Goal: Task Accomplishment & Management: Use online tool/utility

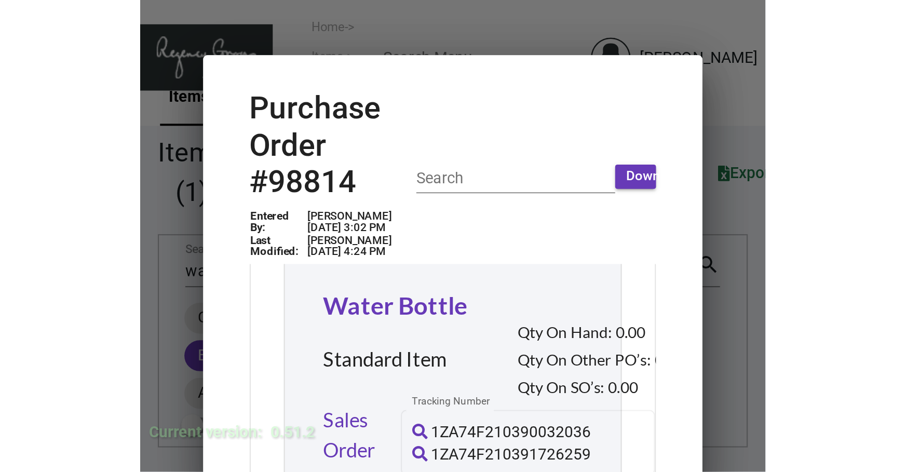
scroll to position [74, 0]
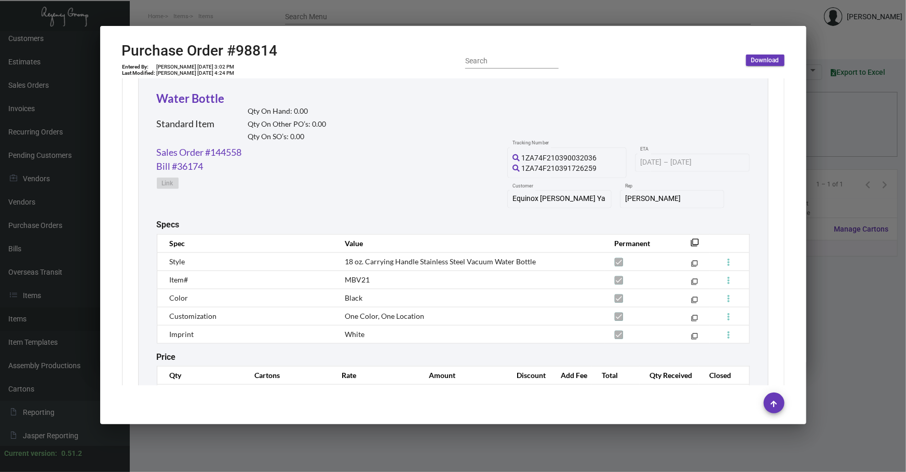
click at [583, 446] on div at bounding box center [453, 236] width 906 height 472
click at [581, 452] on div at bounding box center [453, 236] width 906 height 472
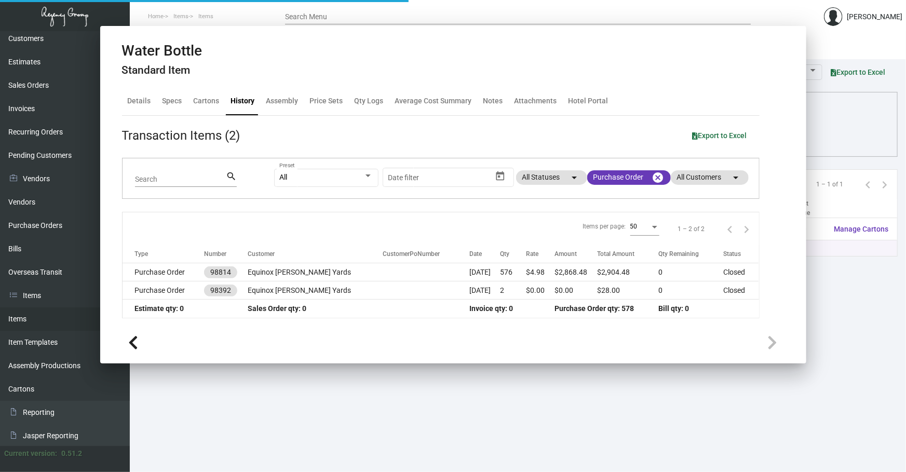
click at [581, 452] on main "Items Item Templates Assembly Productions Cartons Items (1) Accept Transfer Pri…" at bounding box center [518, 251] width 776 height 441
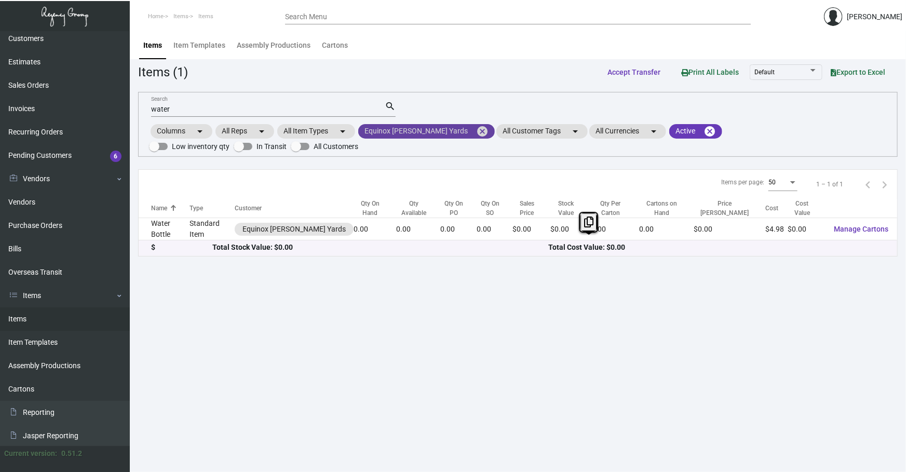
click at [476, 131] on mat-icon "cancel" at bounding box center [482, 131] width 12 height 12
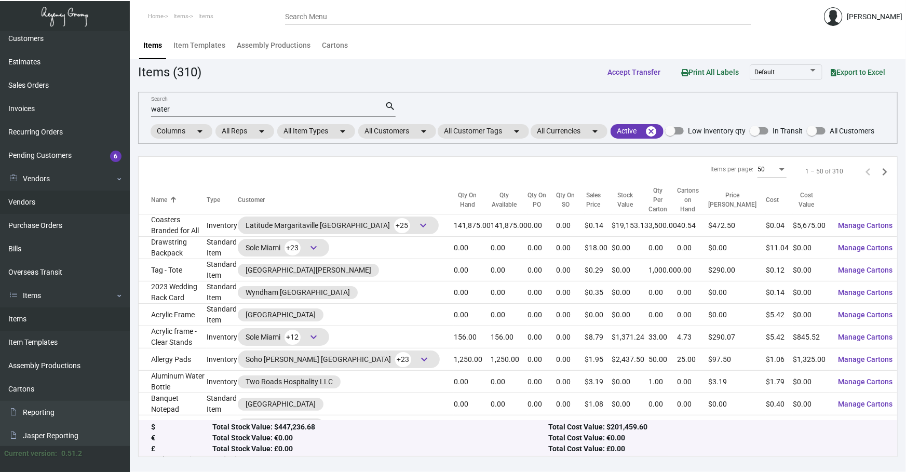
drag, startPoint x: 255, startPoint y: 103, endPoint x: 0, endPoint y: 198, distance: 271.9
click at [0, 183] on div "Dashboard Dashboard Tasks Customers Customers Estimates Sales Orders Invoices R…" at bounding box center [453, 251] width 906 height 441
click at [415, 91] on app-items "Items (310) Accept Transfer Print All Labels Default Export to Excel water Sear…" at bounding box center [517, 259] width 759 height 394
drag, startPoint x: 359, startPoint y: 110, endPoint x: 0, endPoint y: 226, distance: 377.0
click at [114, 154] on div "Dashboard Dashboard Tasks Customers Customers Estimates Sales Orders Invoices R…" at bounding box center [453, 251] width 906 height 441
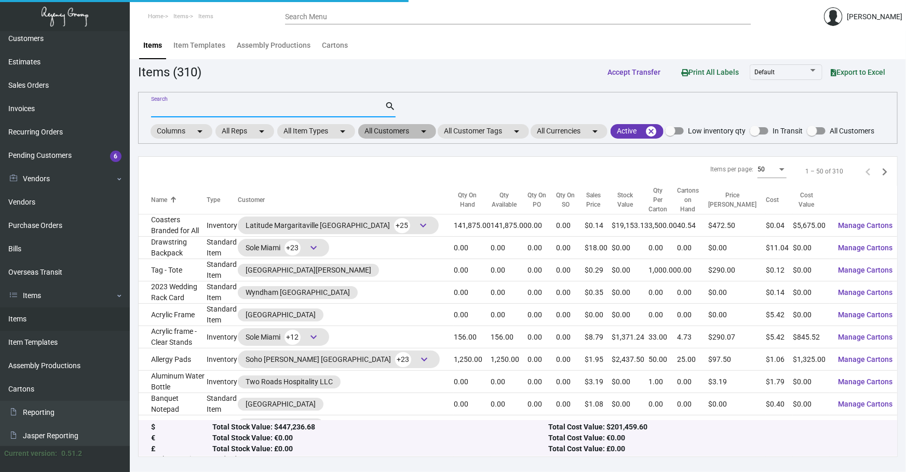
click at [397, 125] on mat-chip "All Customers arrow_drop_down" at bounding box center [397, 131] width 78 height 15
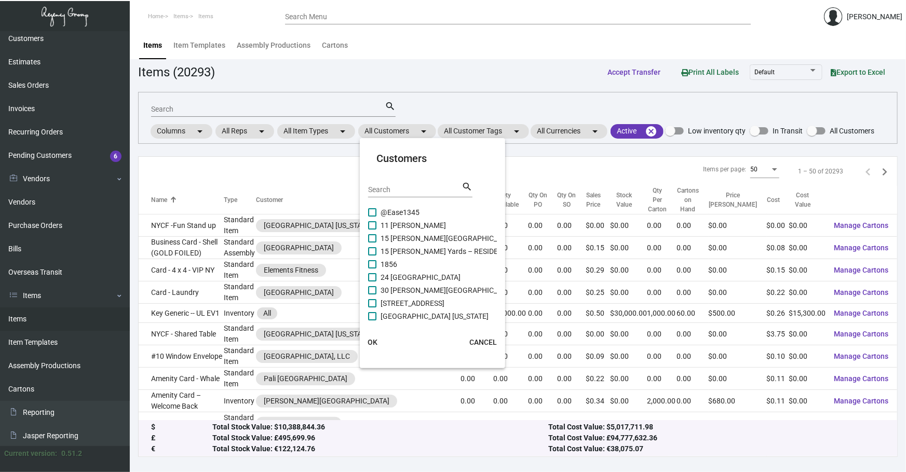
click at [418, 197] on div "Search search" at bounding box center [420, 193] width 104 height 25
drag, startPoint x: 421, startPoint y: 190, endPoint x: 419, endPoint y: 186, distance: 5.3
click at [421, 190] on input "Search" at bounding box center [414, 190] width 93 height 8
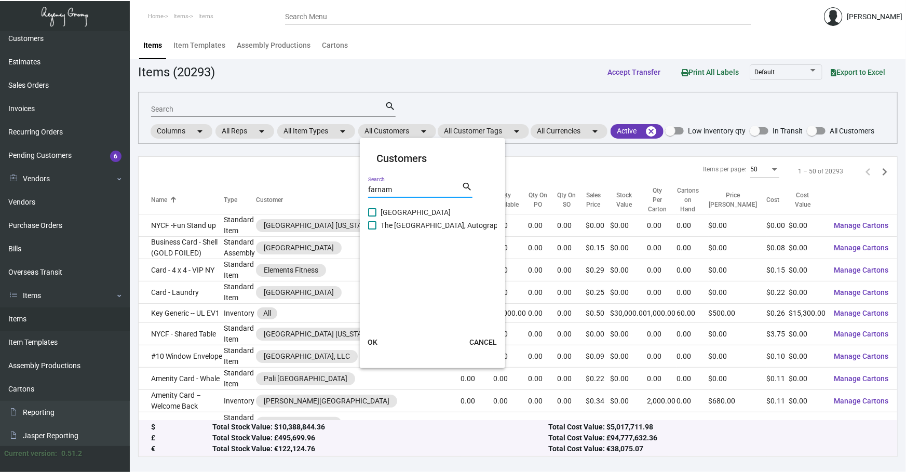
type input "farnam"
click at [402, 220] on span "The [GEOGRAPHIC_DATA], Autograph Collection" at bounding box center [457, 225] width 155 height 12
click at [372, 229] on input "The [GEOGRAPHIC_DATA], Autograph Collection" at bounding box center [372, 229] width 1 height 1
checkbox input "true"
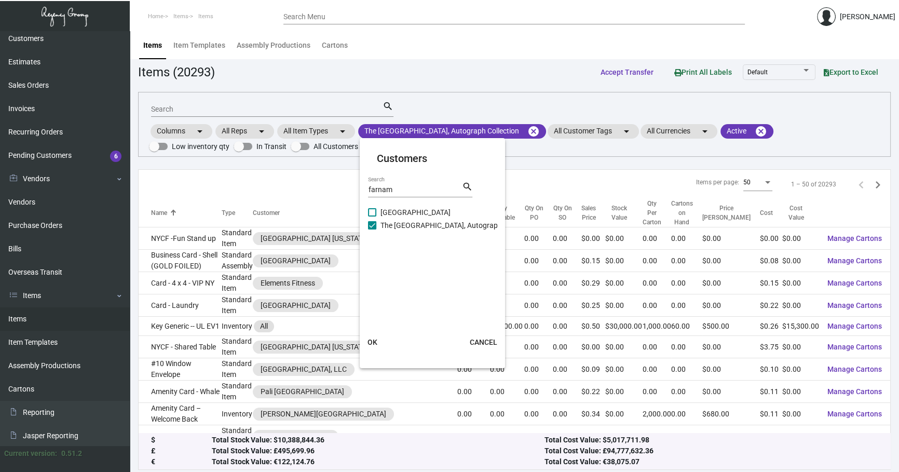
click at [391, 333] on mat-card-actions "OK CANCEL" at bounding box center [432, 341] width 154 height 27
click at [374, 339] on span "OK" at bounding box center [372, 342] width 10 height 8
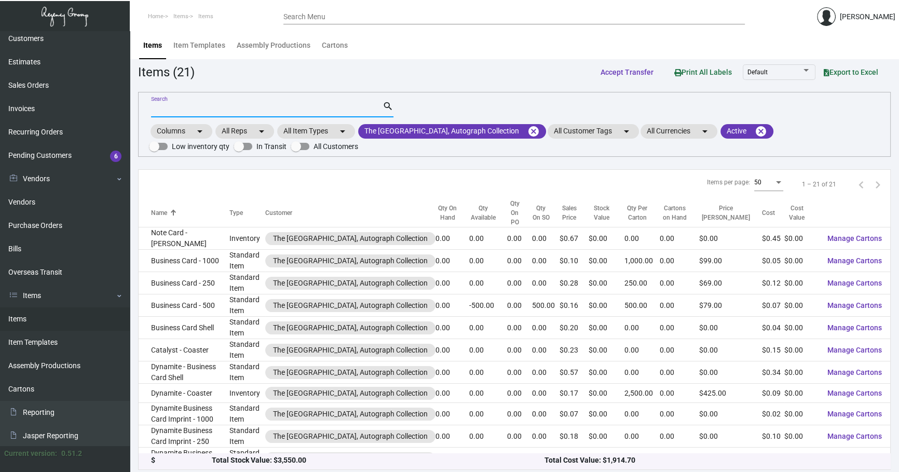
click at [251, 108] on input "Search" at bounding box center [266, 109] width 231 height 8
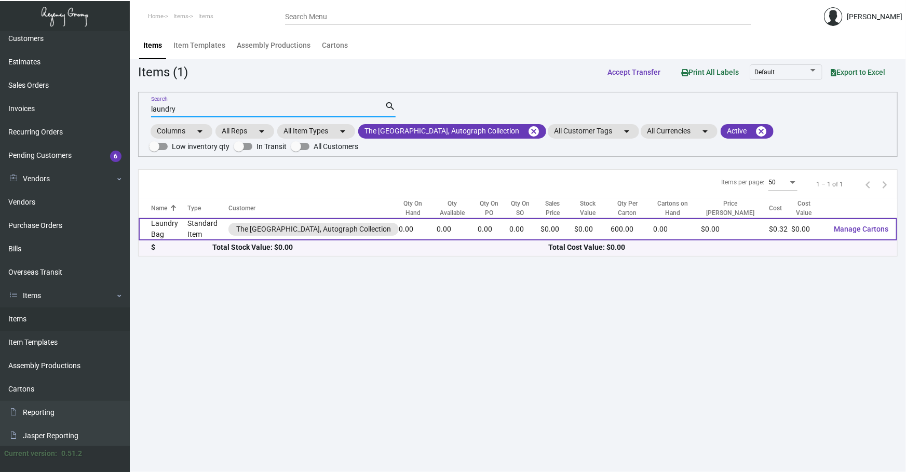
type input "laundry"
click at [185, 230] on td "Laundry Bag" at bounding box center [163, 229] width 49 height 22
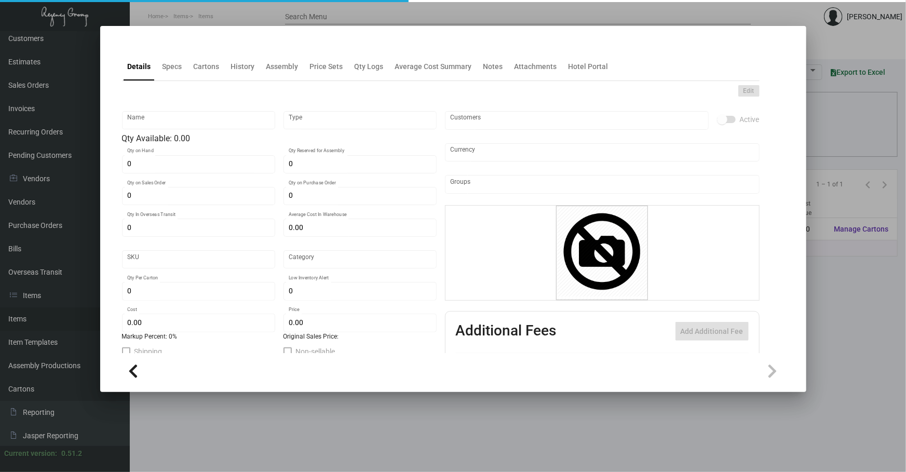
type input "Laundry Bag"
type input "Standard Item"
type input "$ 0.00"
type input "Standard"
type input "600"
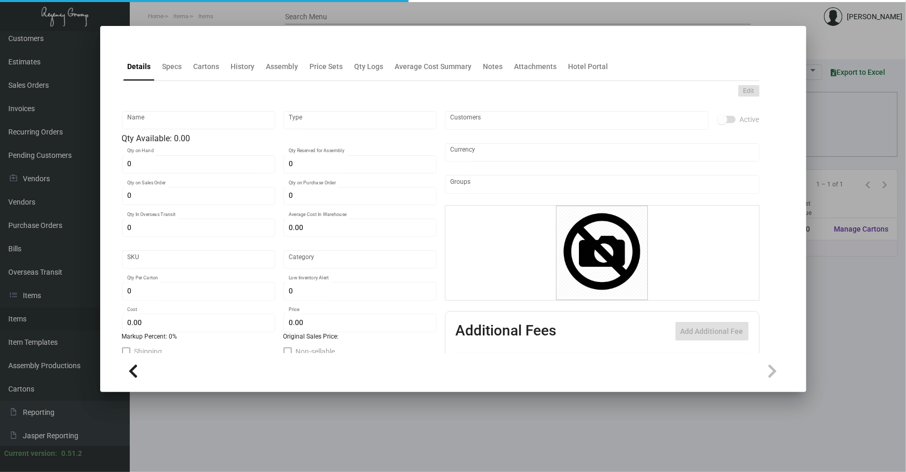
type input "$ 0.32"
type input "$ 0.00"
checkbox input "true"
type input "United States Dollar $"
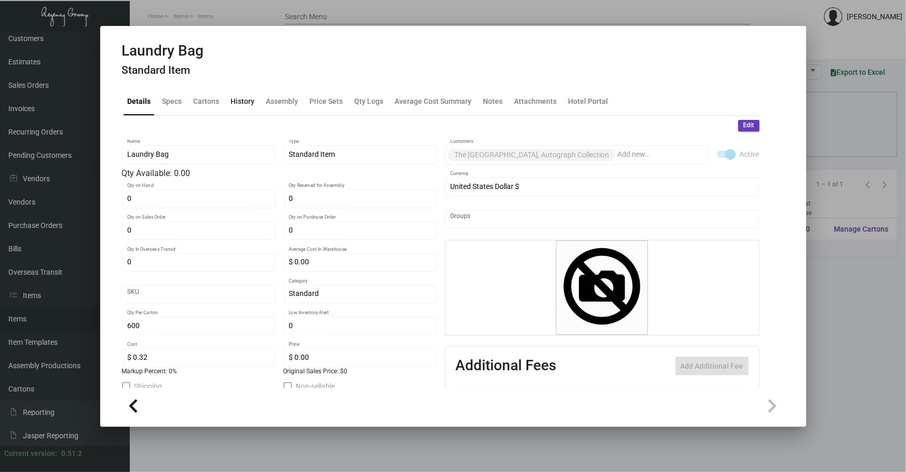
click at [252, 97] on div "History" at bounding box center [243, 100] width 24 height 11
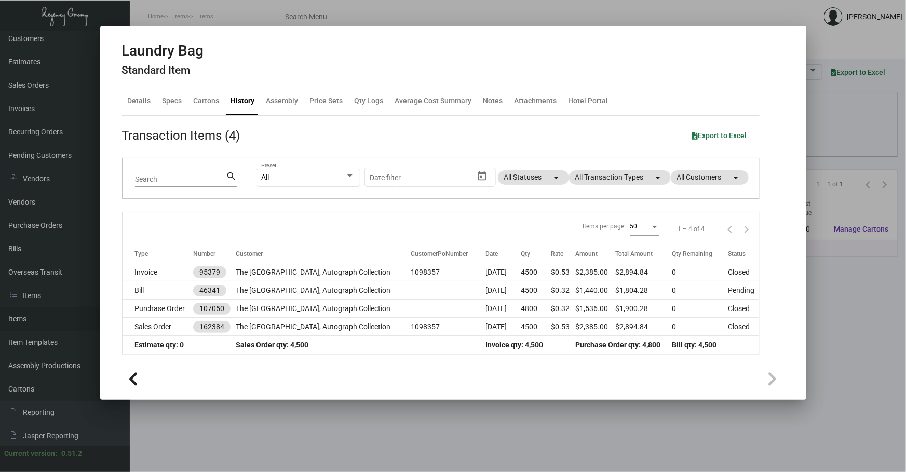
click at [372, 446] on div at bounding box center [453, 236] width 906 height 472
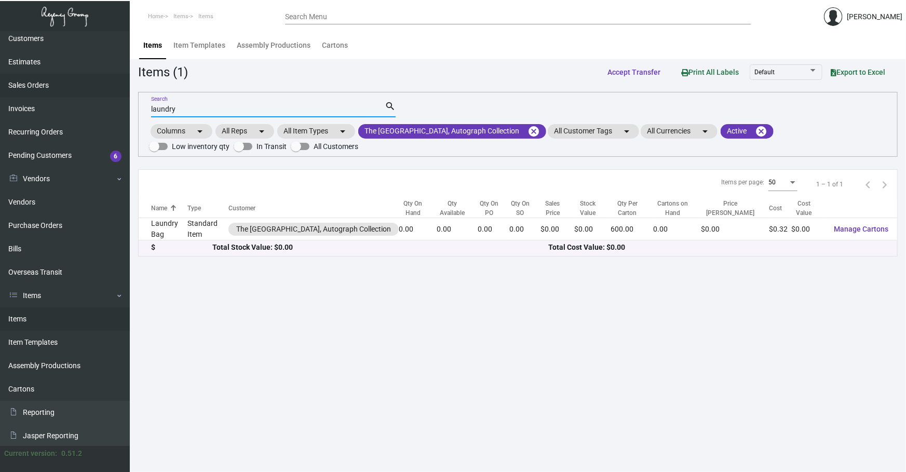
drag, startPoint x: 292, startPoint y: 106, endPoint x: 0, endPoint y: 92, distance: 292.5
click at [24, 120] on div "Dashboard Dashboard Tasks Customers Customers Estimates Sales Orders Invoices R…" at bounding box center [453, 251] width 906 height 441
type input "\"
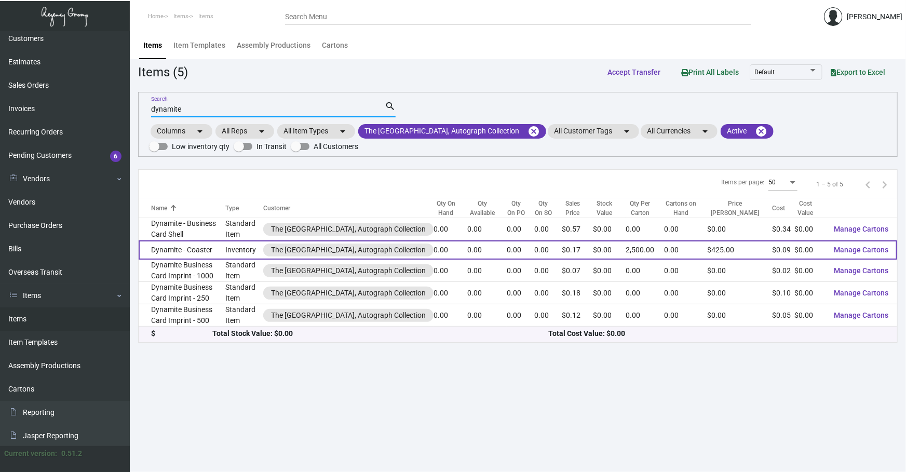
type input "dynamite"
click at [225, 244] on td "Dynamite - Coaster" at bounding box center [182, 249] width 87 height 19
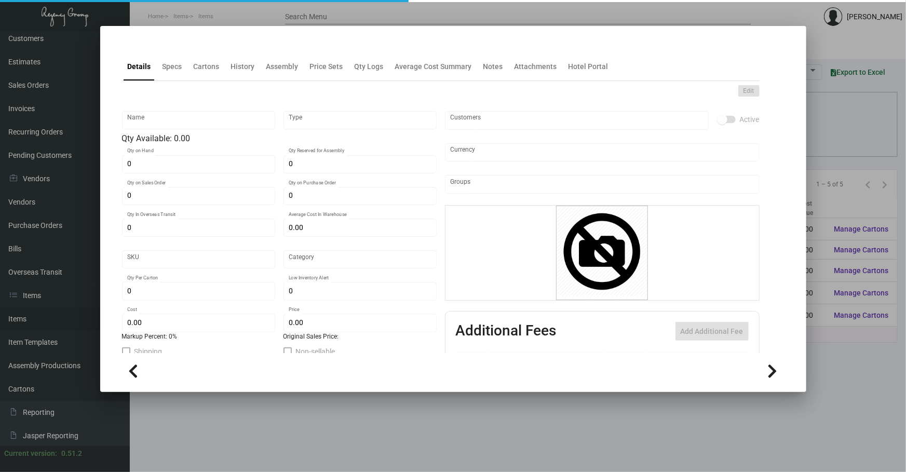
type input "Dynamite - Coaster"
type input "Inventory"
type input "$ 0.08962"
type input "Standard"
type input "2,500"
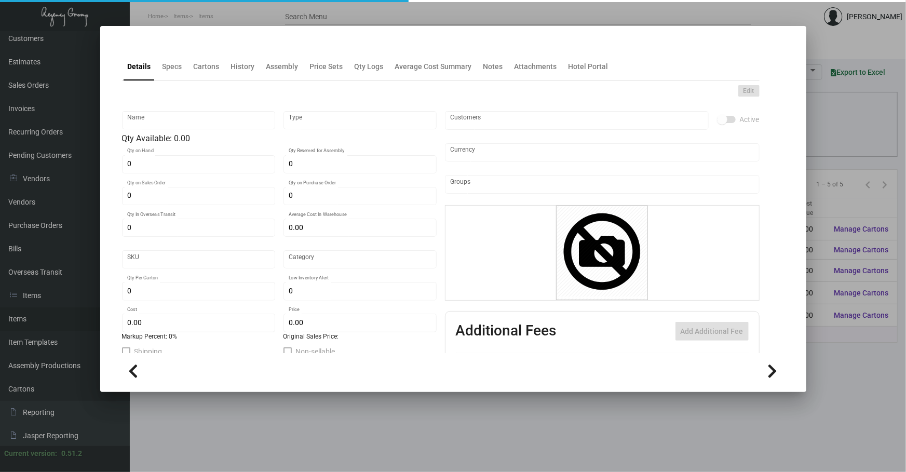
type input "1,000"
type input "$ 0.0943"
type input "$ 0.17"
checkbox input "true"
type input "United States Dollar $"
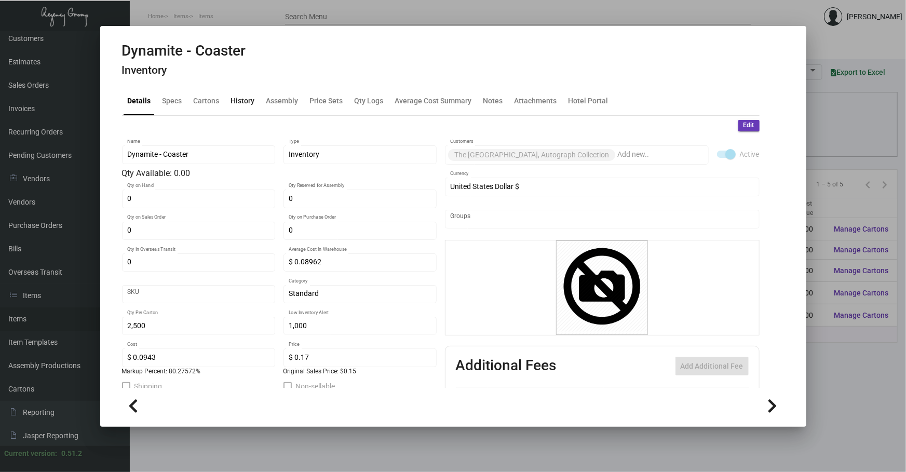
click at [228, 100] on div "History" at bounding box center [243, 101] width 32 height 25
